Goal: Transaction & Acquisition: Obtain resource

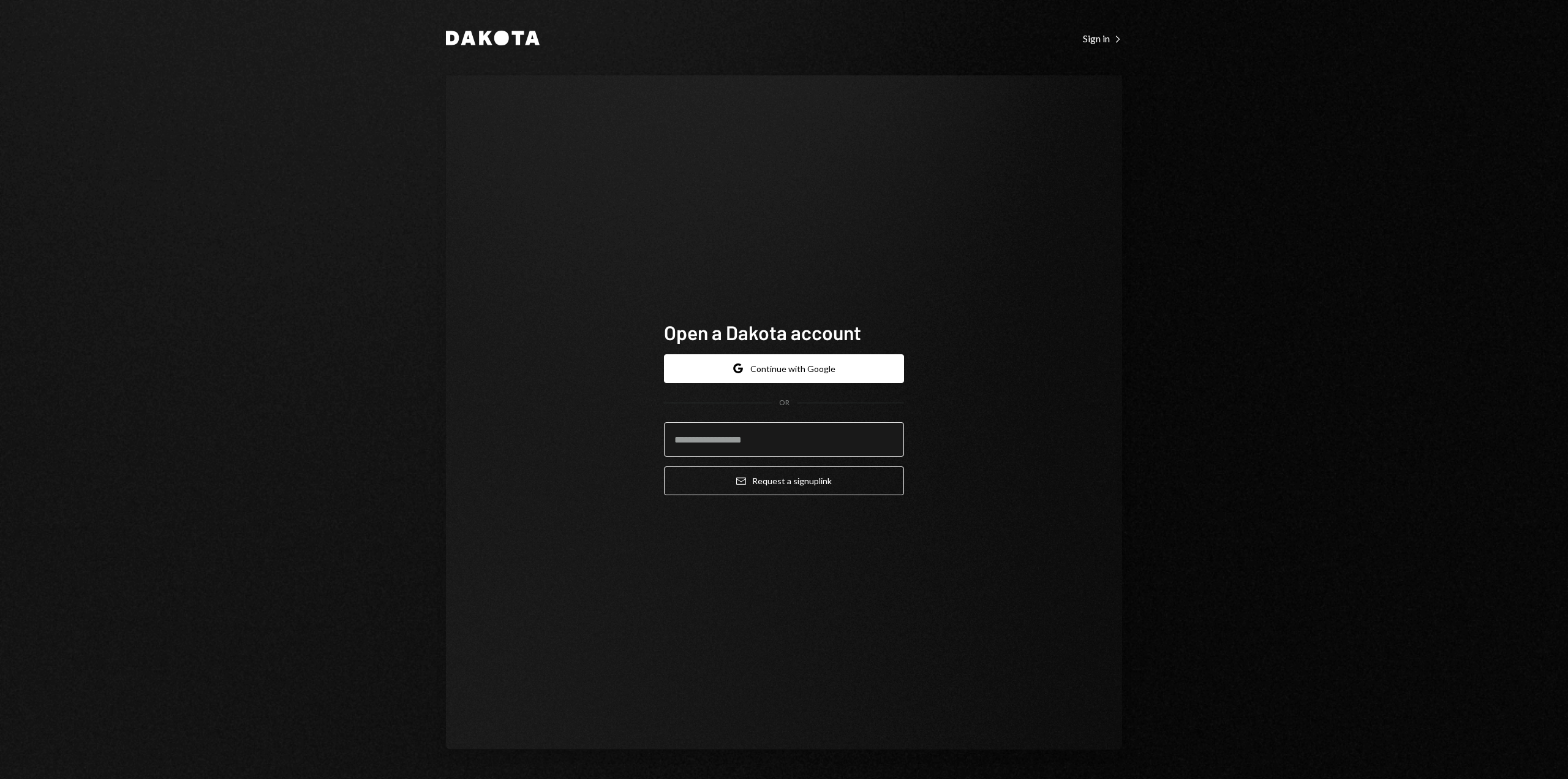
click at [722, 435] on input "email" at bounding box center [784, 439] width 240 height 34
type input "**********"
click at [734, 372] on button "Google Continue with Google" at bounding box center [784, 368] width 240 height 29
click at [804, 491] on button "Email Request a sign up link" at bounding box center [784, 481] width 240 height 29
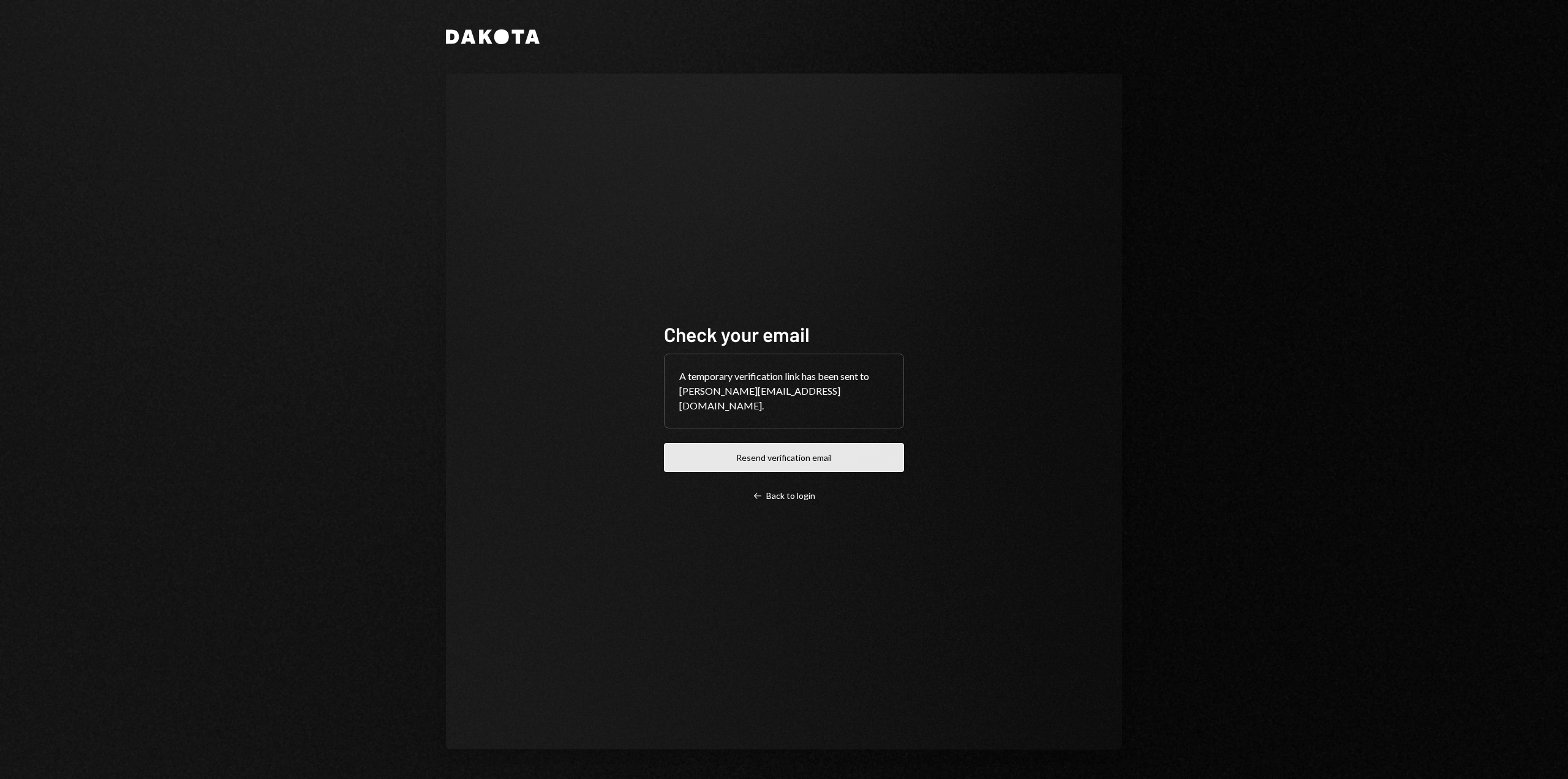
click at [845, 451] on button "Resend verification email" at bounding box center [784, 457] width 240 height 29
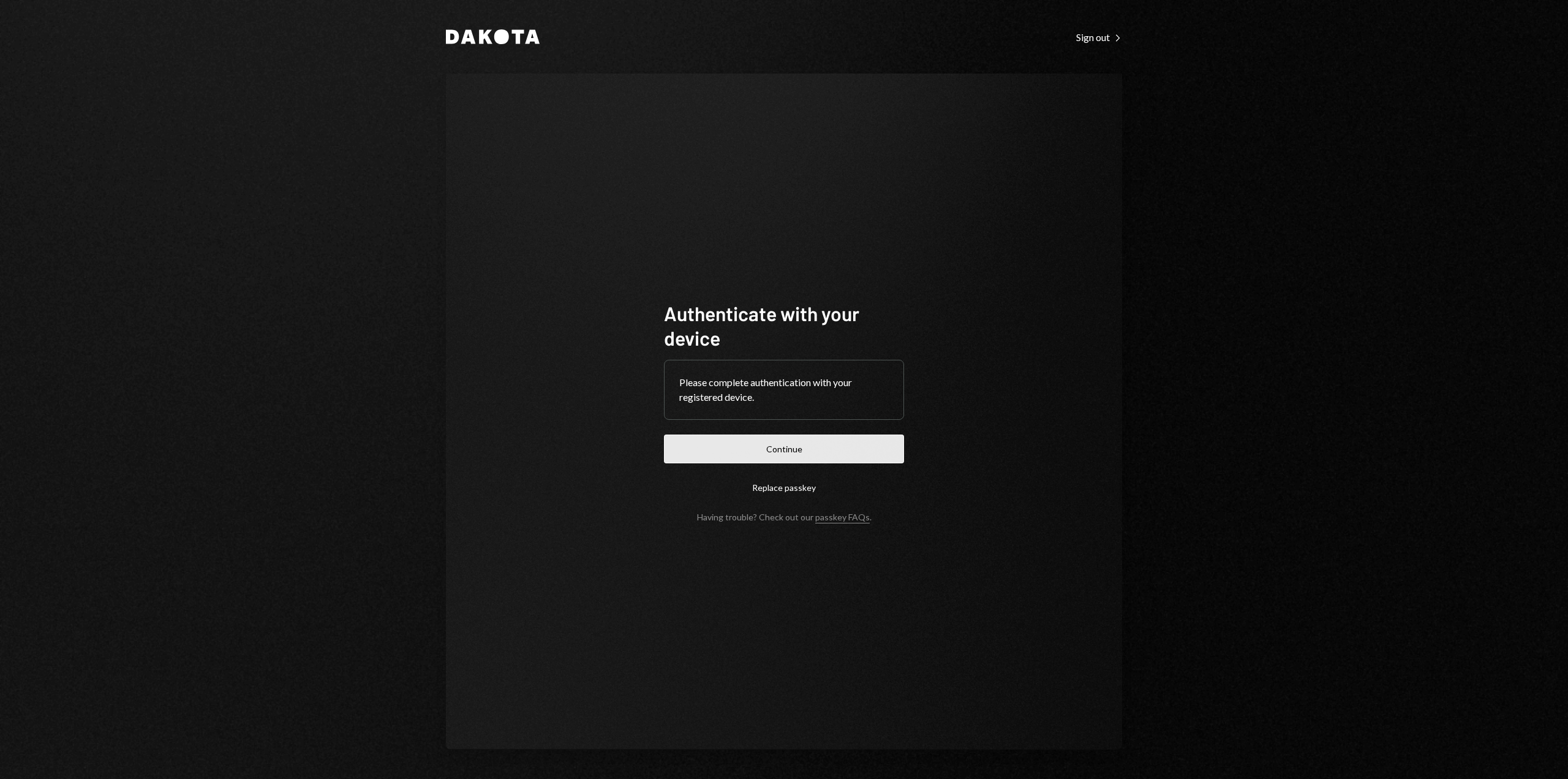
click at [787, 455] on button "Continue" at bounding box center [784, 448] width 240 height 29
click at [1286, 319] on div "Dakota Sign out Right Caret Authenticate with your device Please complete authe…" at bounding box center [784, 389] width 1568 height 779
click at [713, 438] on button "Continue" at bounding box center [784, 448] width 240 height 29
click at [750, 469] on form "Authenticate with your device Please complete authentication with your register…" at bounding box center [784, 411] width 240 height 221
click at [748, 460] on button "Continue" at bounding box center [784, 448] width 240 height 29
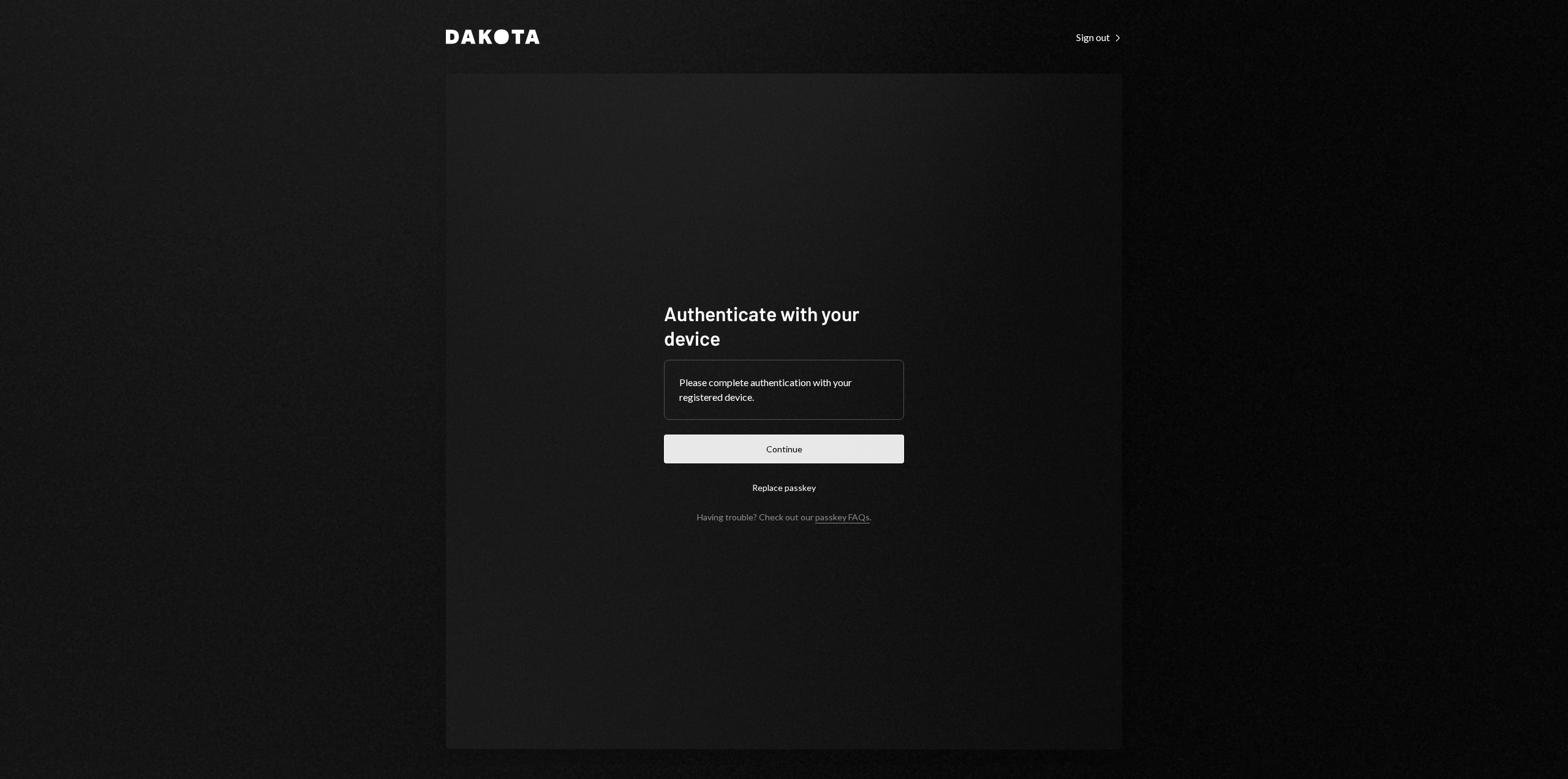
click at [786, 455] on button "Continue" at bounding box center [784, 448] width 240 height 29
click at [768, 456] on button "Continue" at bounding box center [784, 448] width 240 height 29
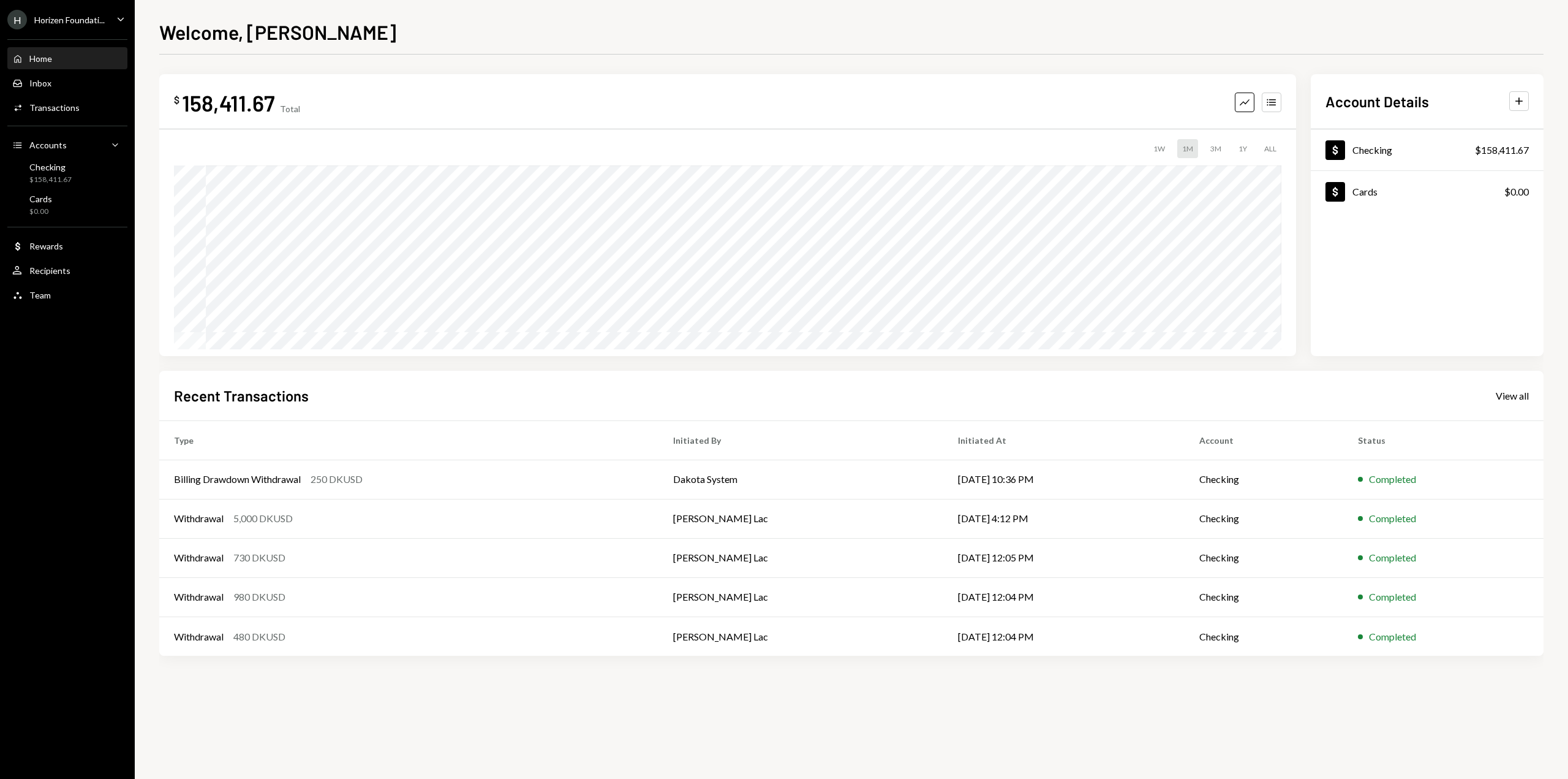
click at [96, 18] on div "Horizen Foundati..." at bounding box center [69, 20] width 70 height 10
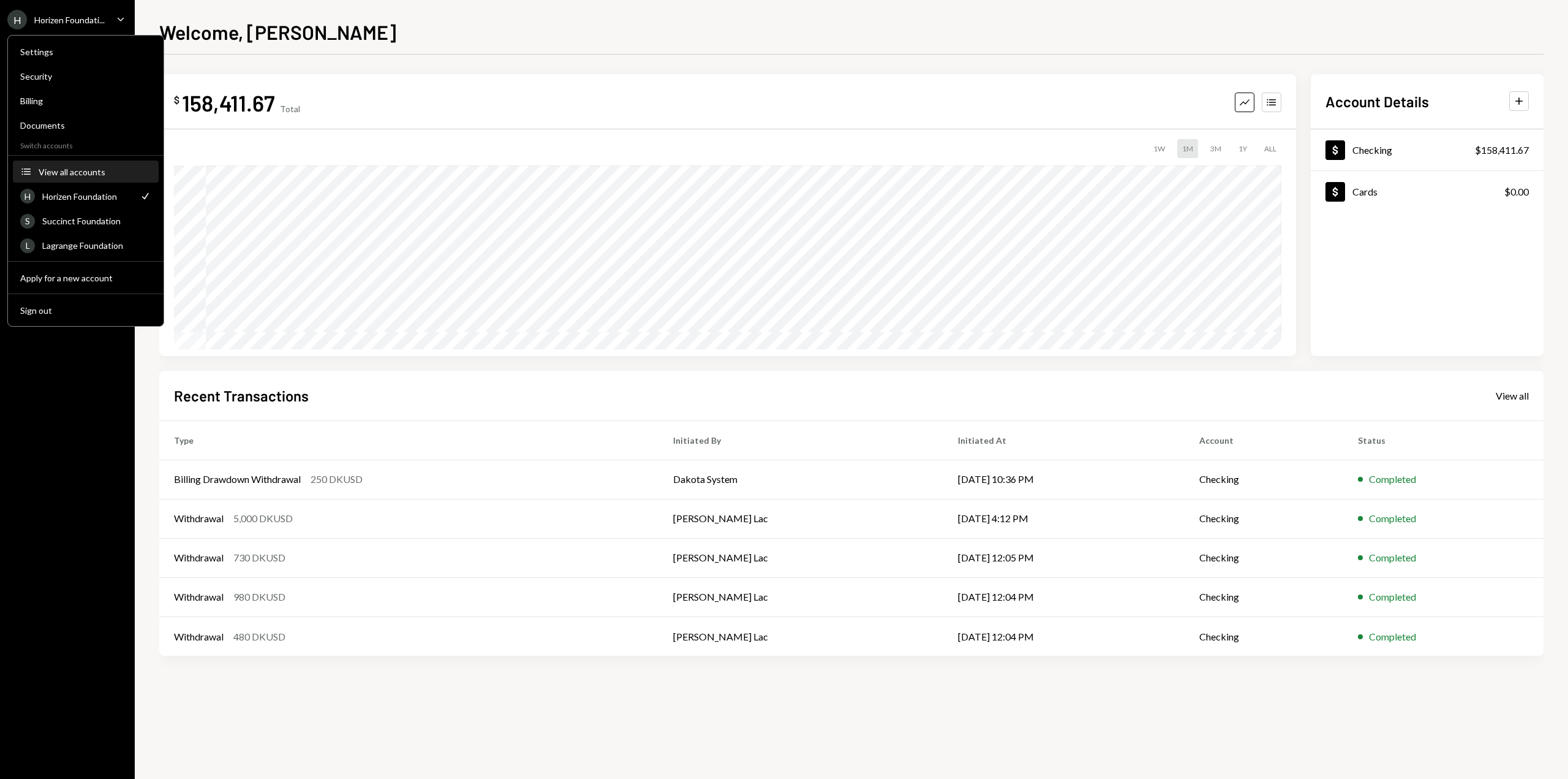
click at [46, 176] on div "View all accounts" at bounding box center [95, 172] width 113 height 10
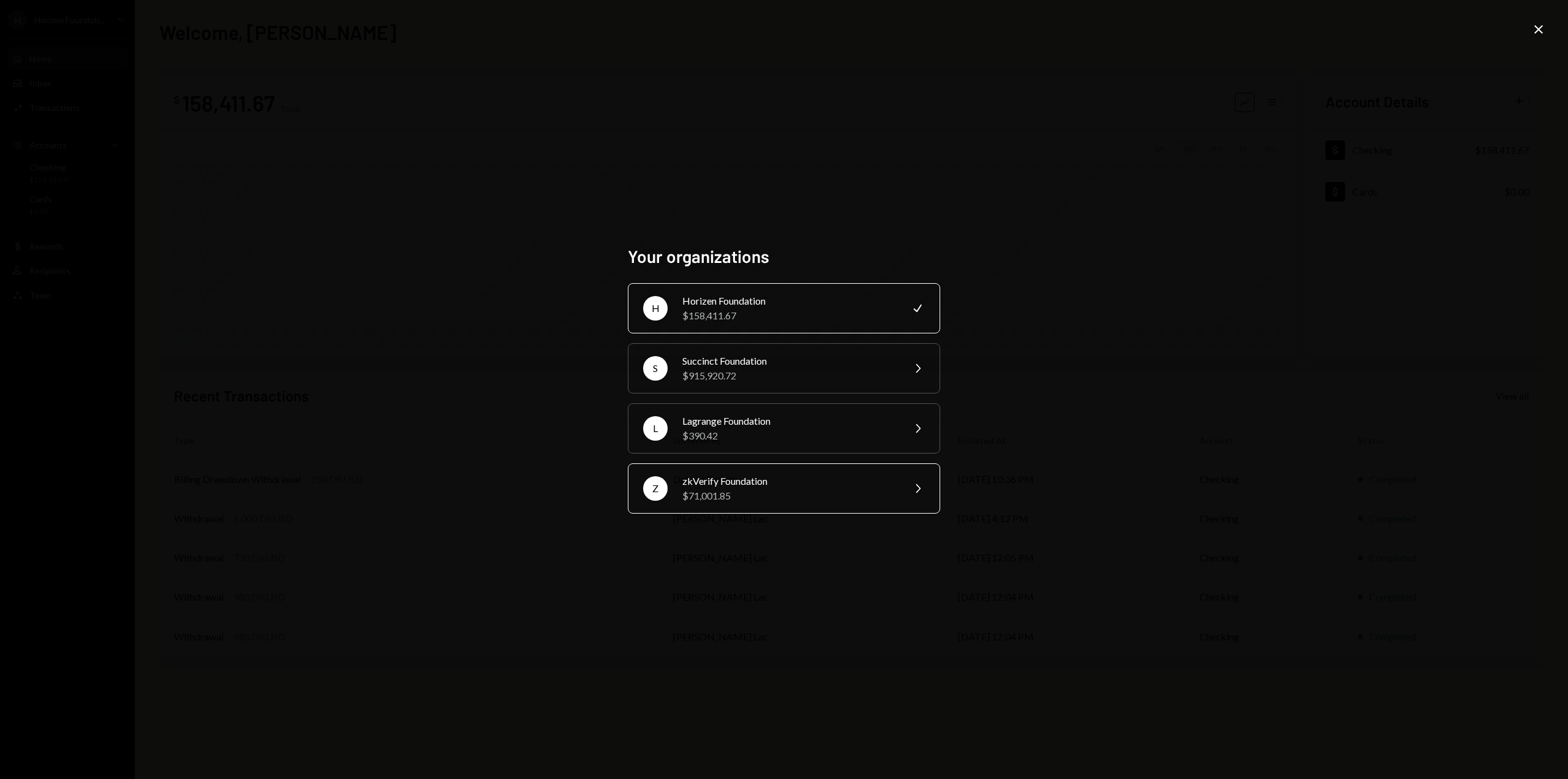
click at [714, 491] on div "$71,001.85" at bounding box center [789, 495] width 213 height 15
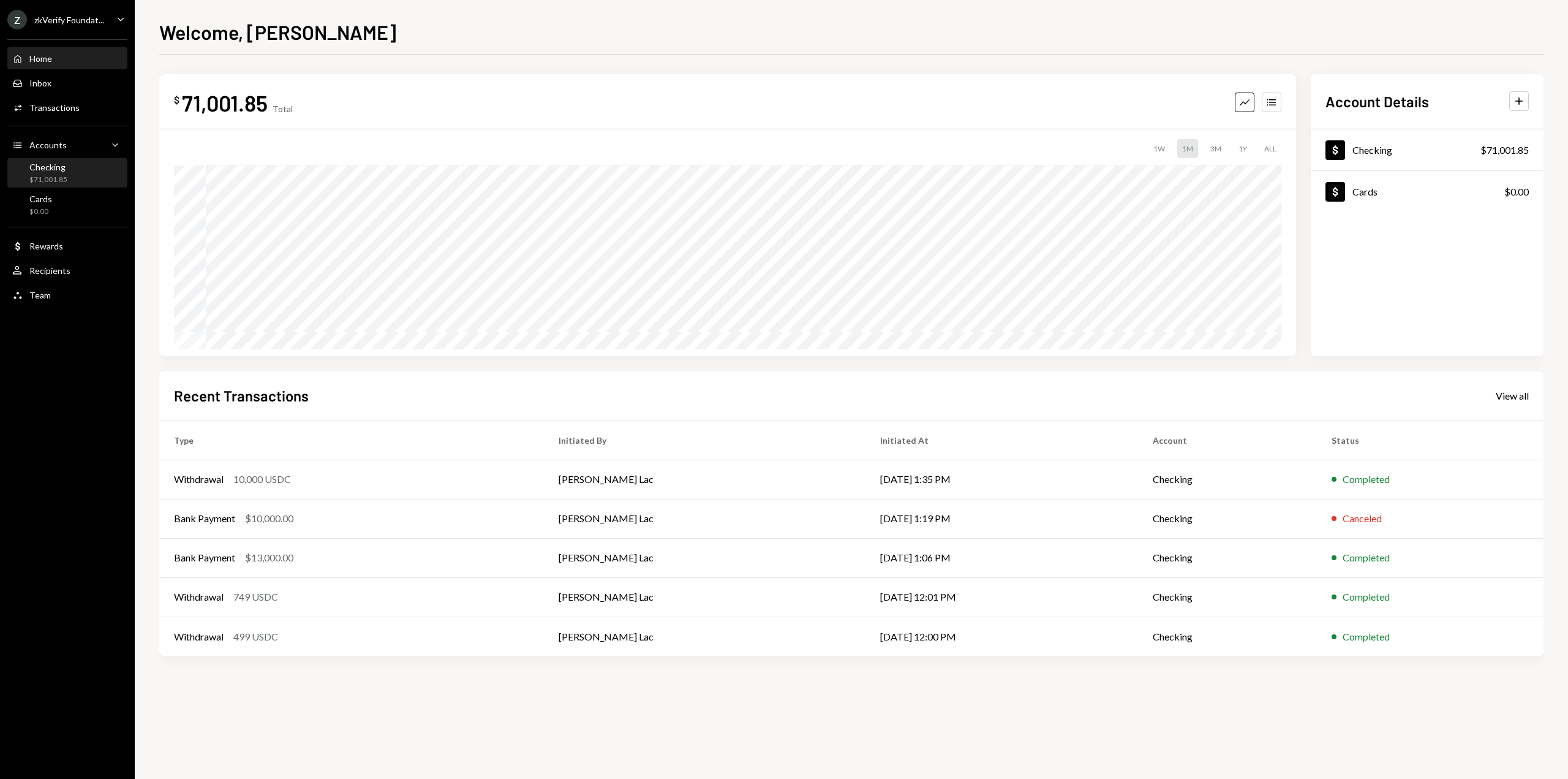
click at [60, 170] on div "Checking" at bounding box center [48, 167] width 38 height 10
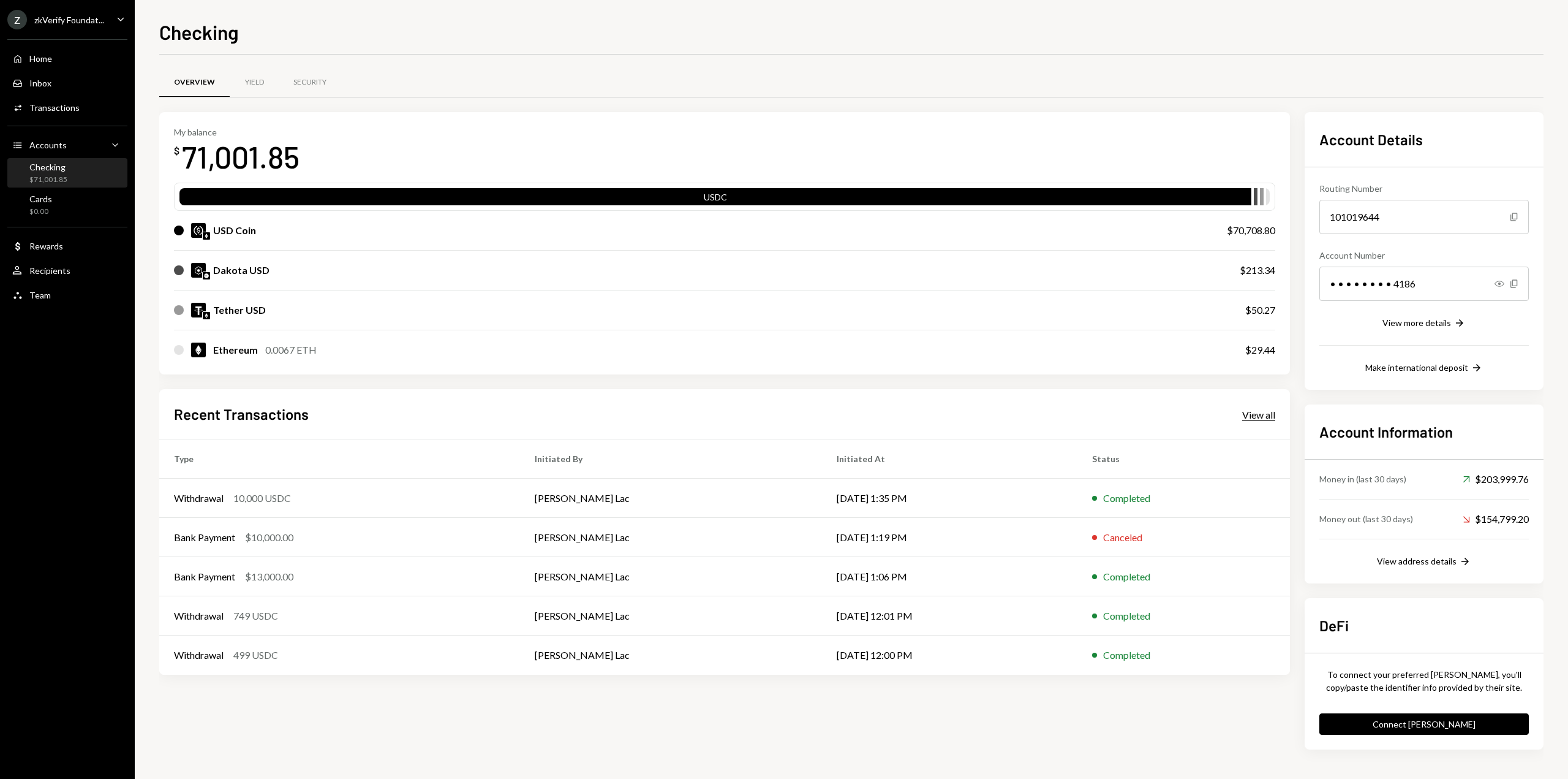
click at [1254, 418] on div "View all" at bounding box center [1258, 415] width 33 height 12
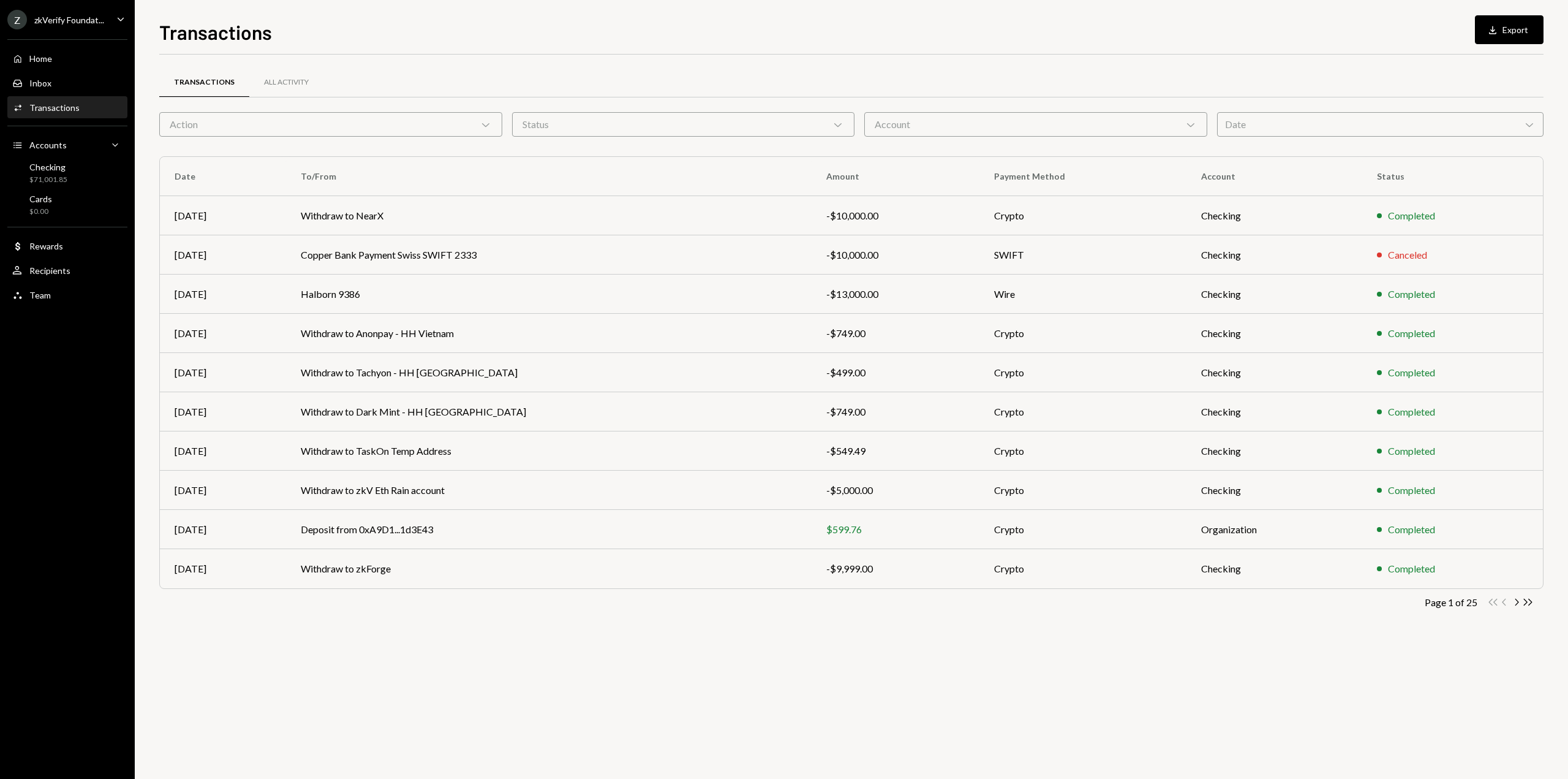
click at [1340, 124] on div "Date Chevron Down" at bounding box center [1380, 124] width 327 height 25
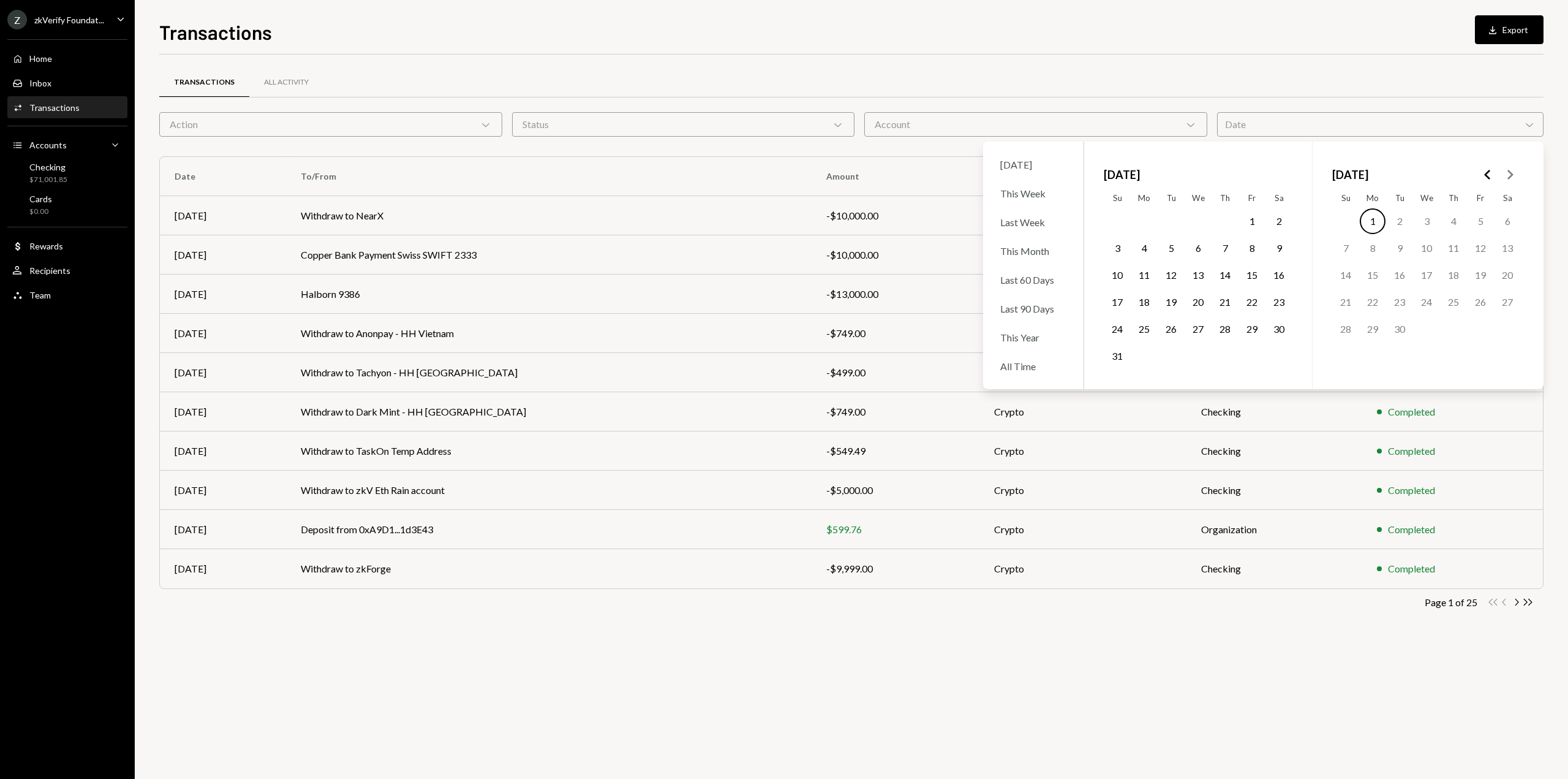
click at [1482, 171] on icon "Go to the Previous Month" at bounding box center [1487, 174] width 15 height 15
click at [1401, 222] on button "1" at bounding box center [1399, 221] width 26 height 26
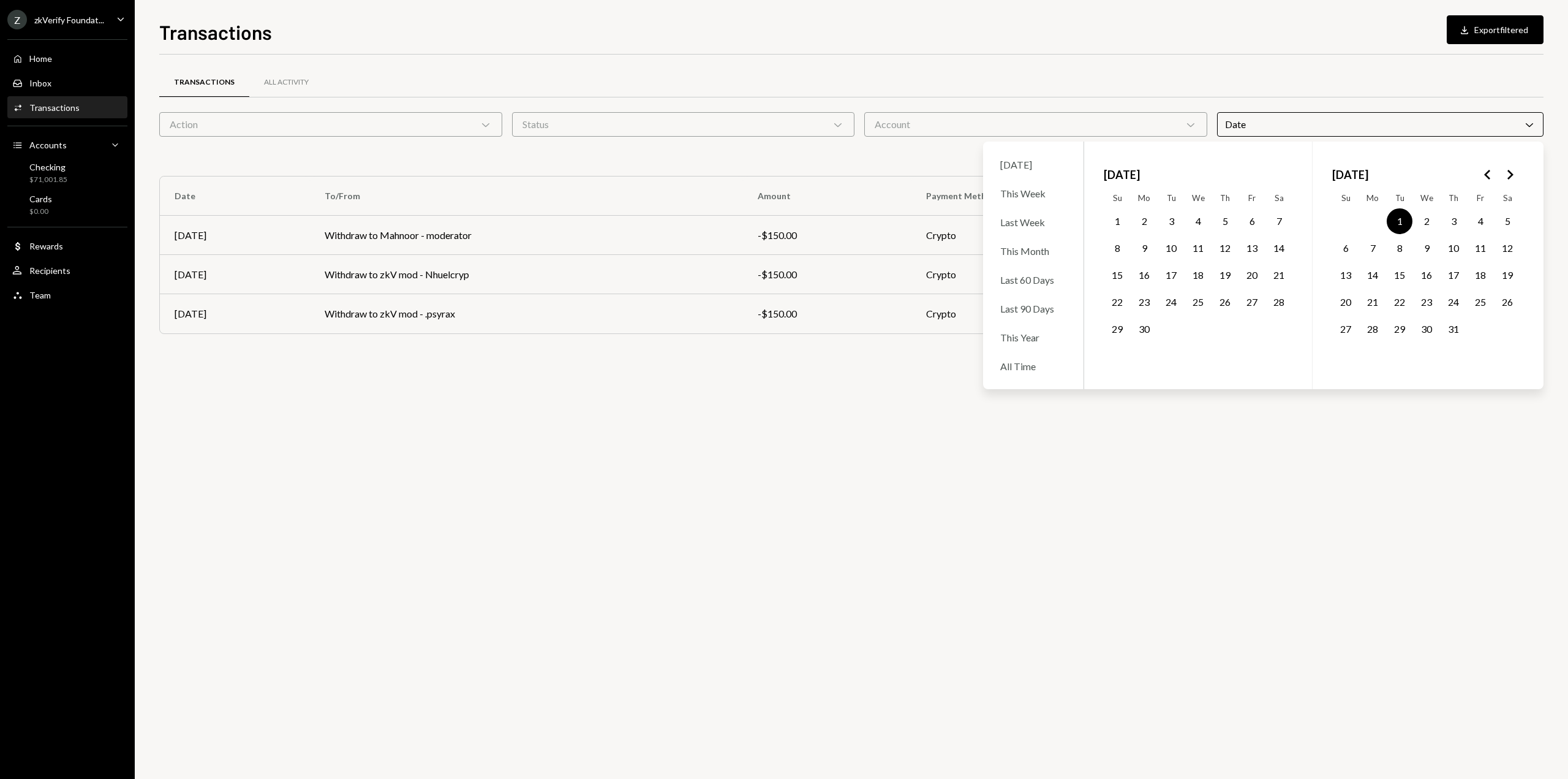
click at [1509, 171] on polygon "Go to the Next Month" at bounding box center [1510, 174] width 6 height 10
click at [1118, 357] on button "31" at bounding box center [1117, 356] width 26 height 26
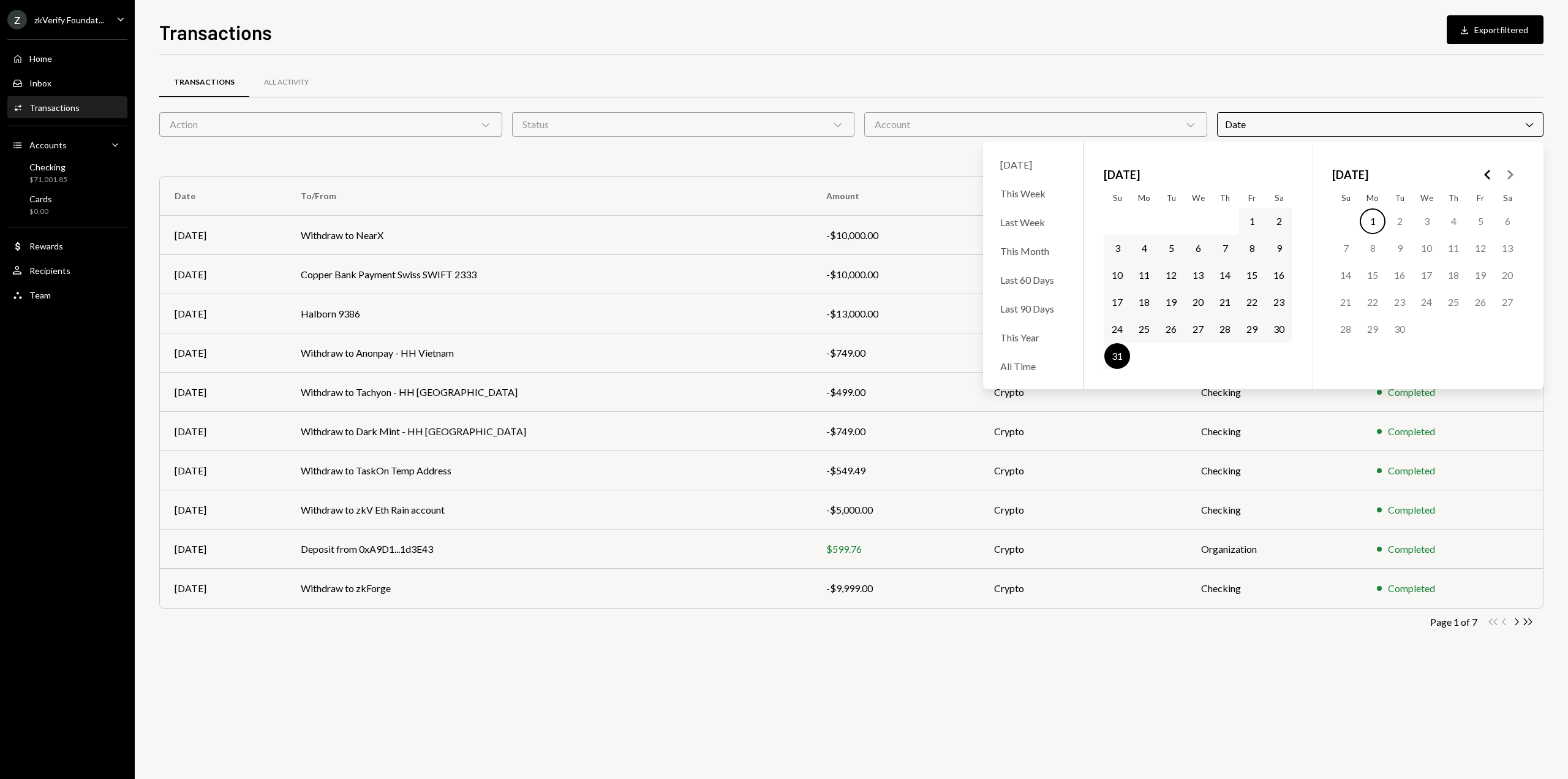
click at [610, 726] on div "Transactions All Activity Action Chevron Down Status Chevron Down Account Chevr…" at bounding box center [851, 416] width 1384 height 724
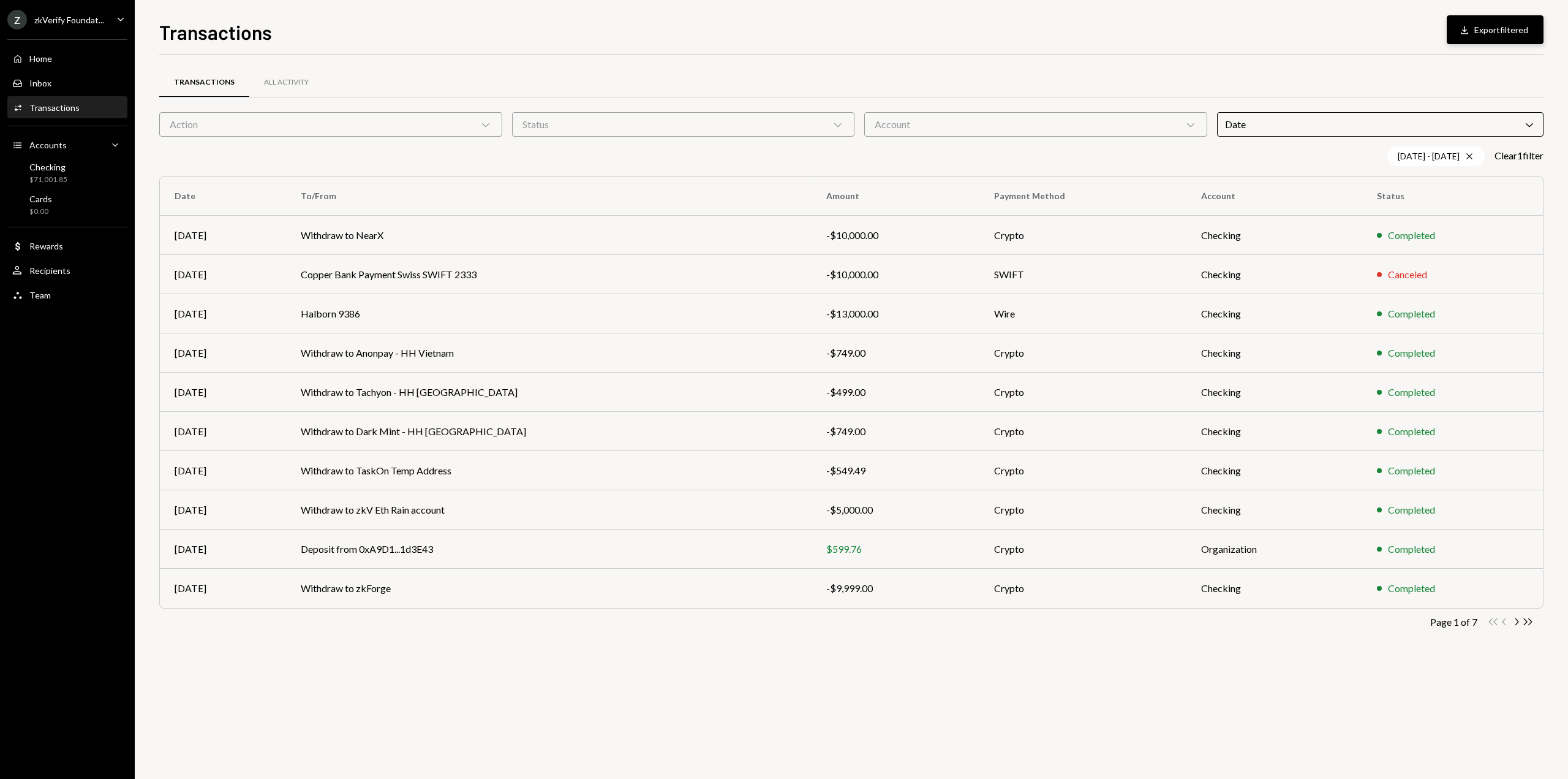
click at [1499, 33] on button "Download Export filtered" at bounding box center [1495, 29] width 96 height 29
click at [53, 25] on div "Z zkVerify Foundat..." at bounding box center [56, 19] width 96 height 20
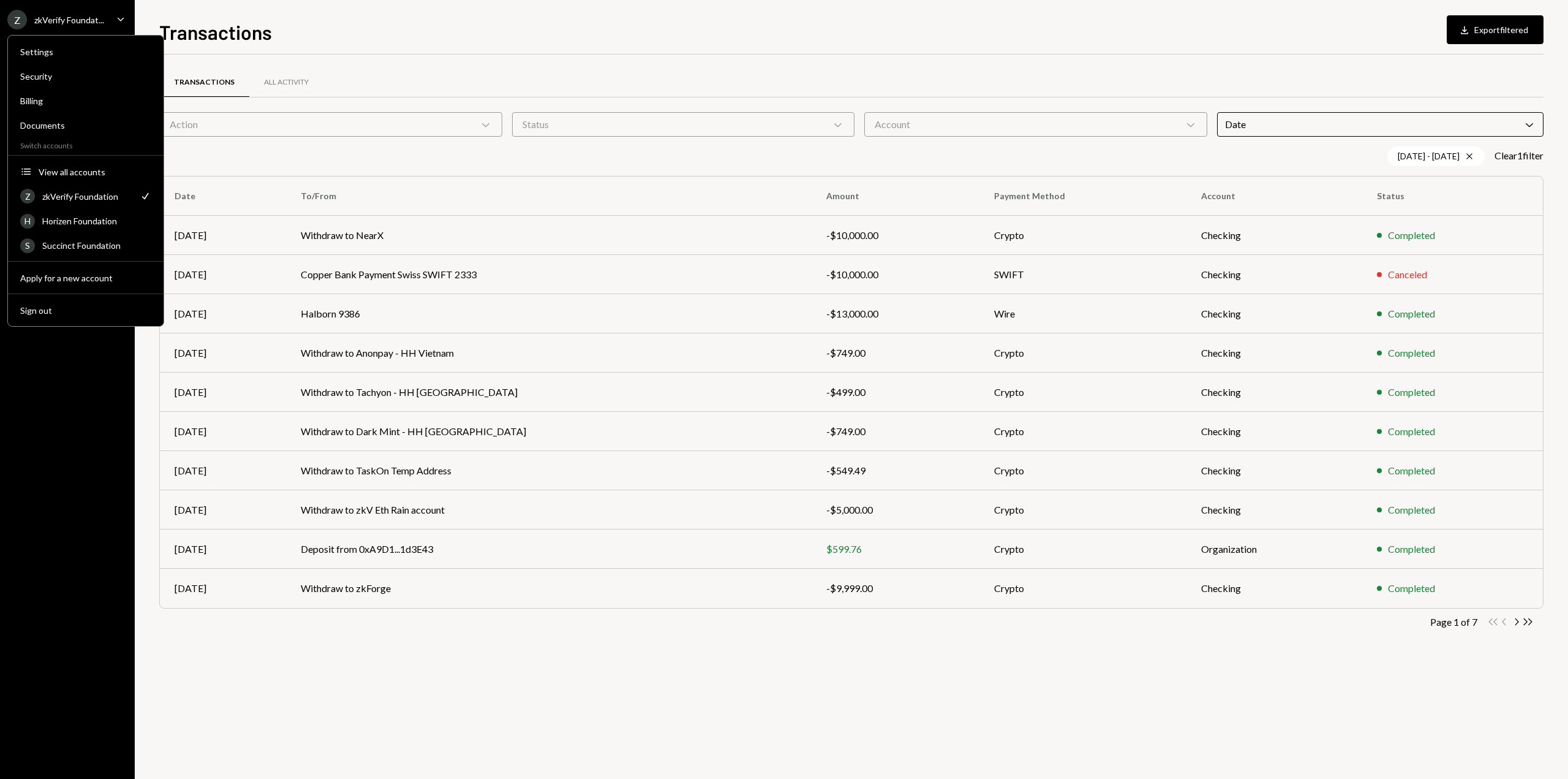
click at [249, 22] on h1 "Transactions" at bounding box center [216, 32] width 113 height 25
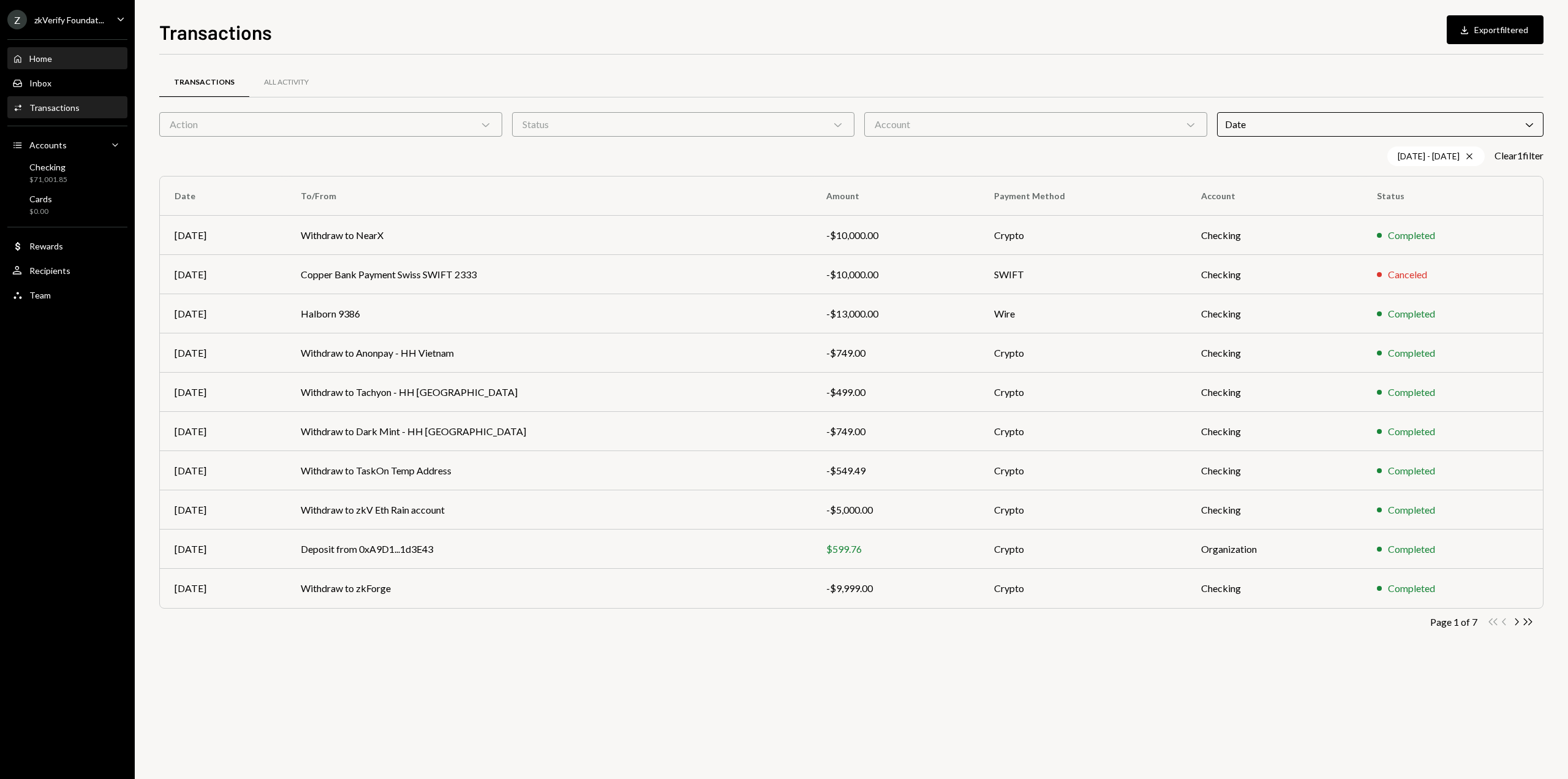
click at [45, 58] on div "Home" at bounding box center [41, 58] width 23 height 10
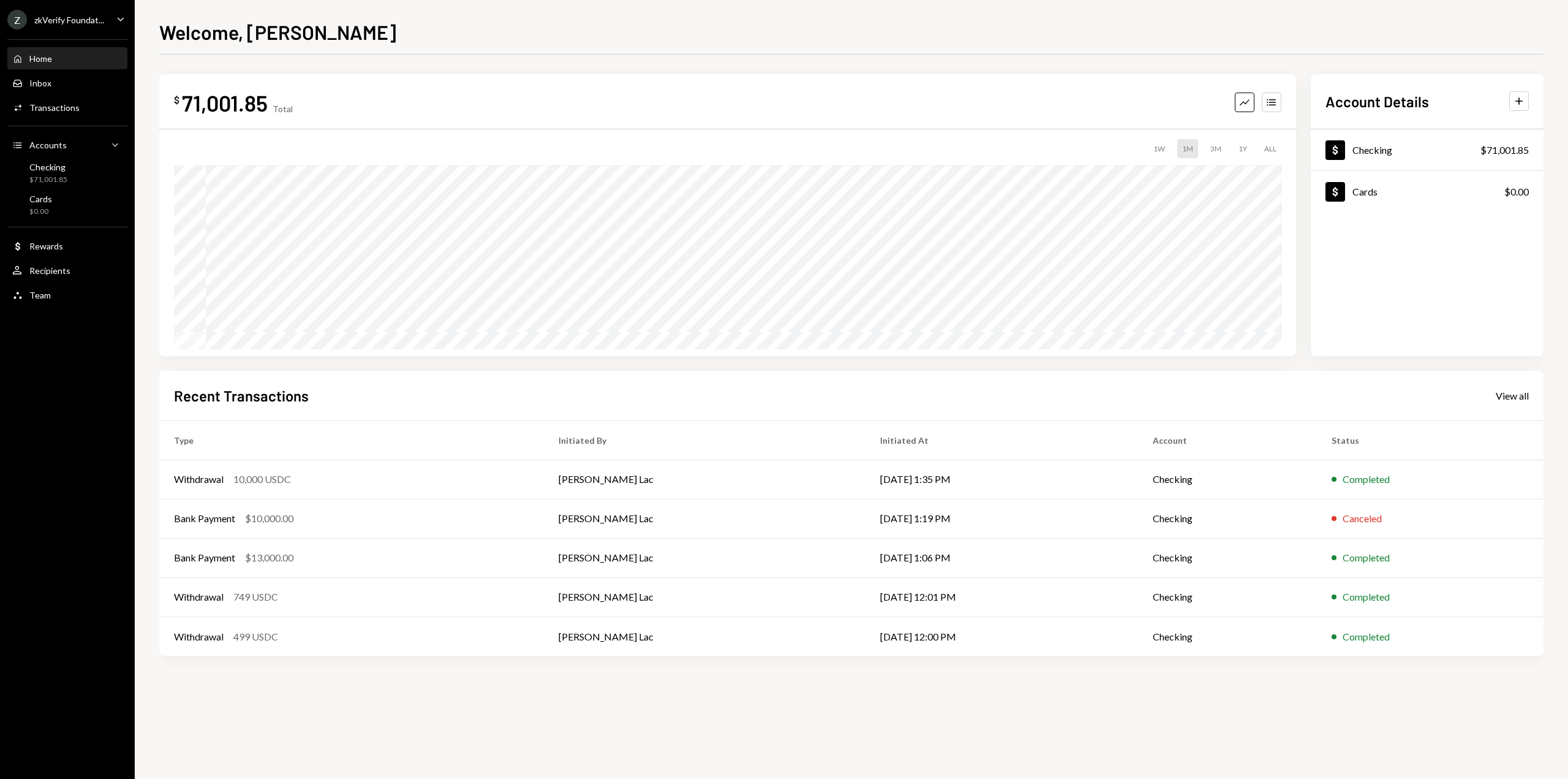
click at [76, 19] on div "zkVerify Foundat..." at bounding box center [69, 20] width 70 height 10
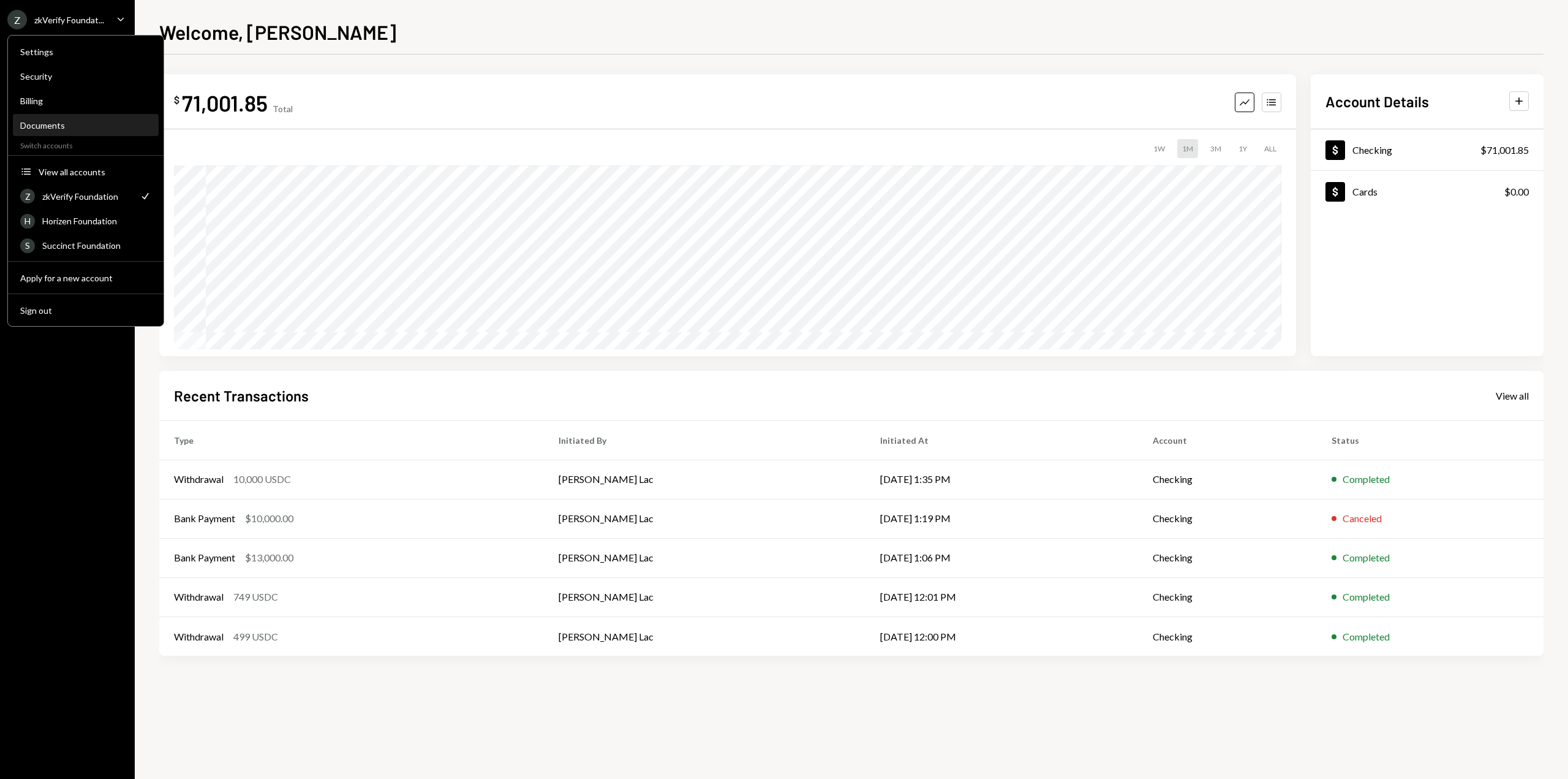
click at [39, 123] on div "Documents" at bounding box center [86, 125] width 131 height 10
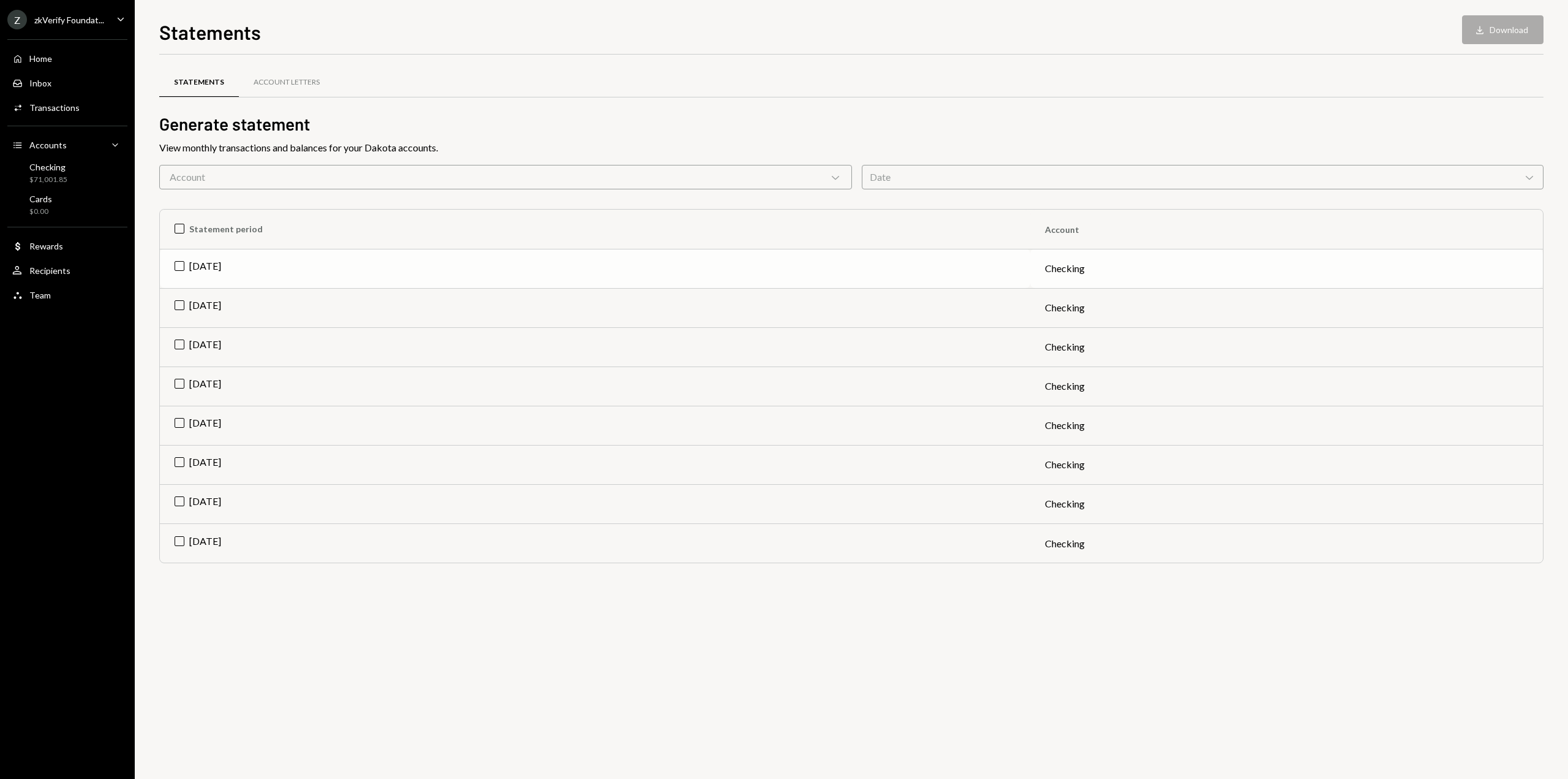
click at [185, 255] on td "[DATE]" at bounding box center [595, 269] width 871 height 39
click at [180, 305] on td "[DATE]" at bounding box center [595, 308] width 871 height 39
click at [1500, 27] on button "Download Download (2)" at bounding box center [1497, 29] width 93 height 29
click at [989, 699] on div "Statements Account Letters Generate statement View monthly transactions and bal…" at bounding box center [851, 416] width 1384 height 724
